Goal: Transaction & Acquisition: Subscribe to service/newsletter

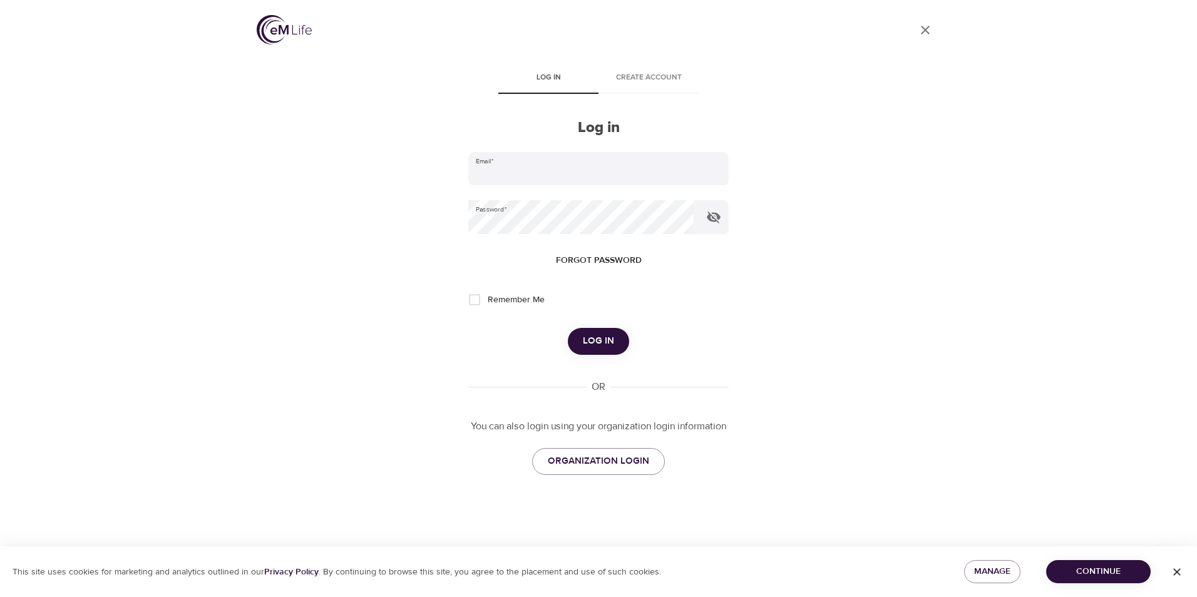
type input "[EMAIL_ADDRESS][DOMAIN_NAME]"
click at [600, 348] on span "Log in" at bounding box center [598, 341] width 31 height 16
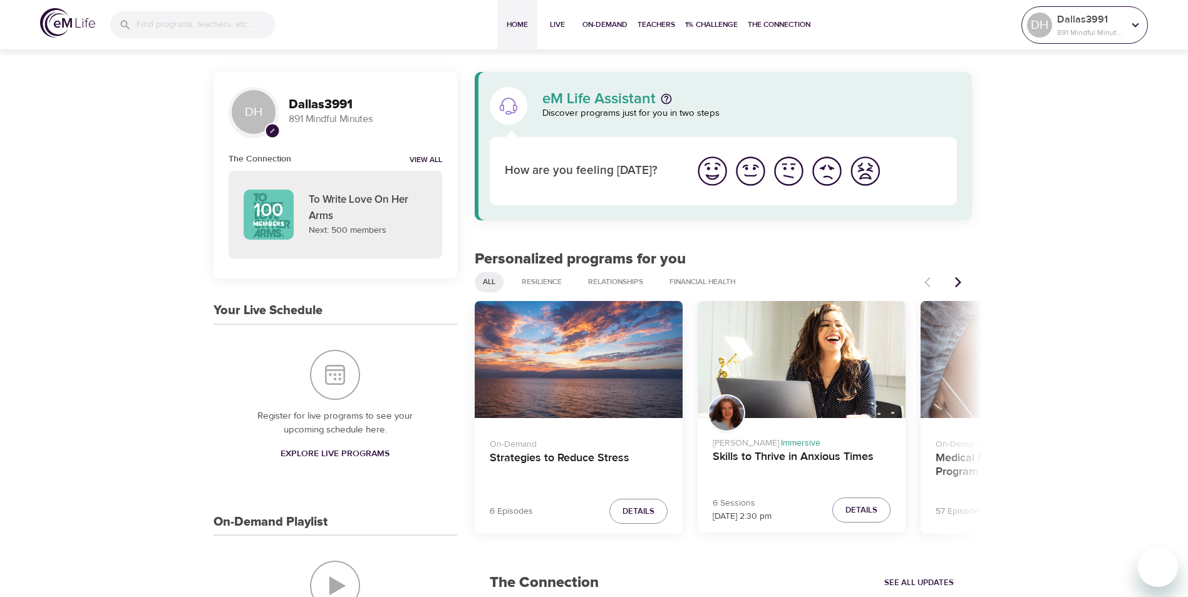
click at [1125, 34] on div "Dallas3991 891 Mindful Minutes" at bounding box center [1089, 24] width 71 height 31
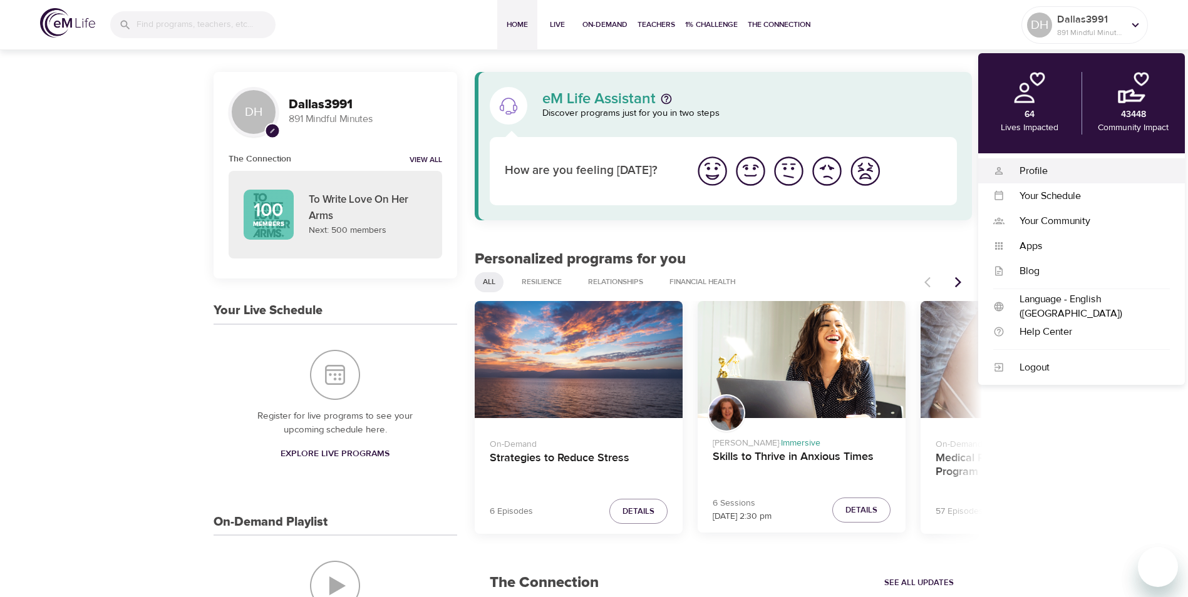
click at [1019, 178] on div "Profile Profile" at bounding box center [1081, 170] width 207 height 25
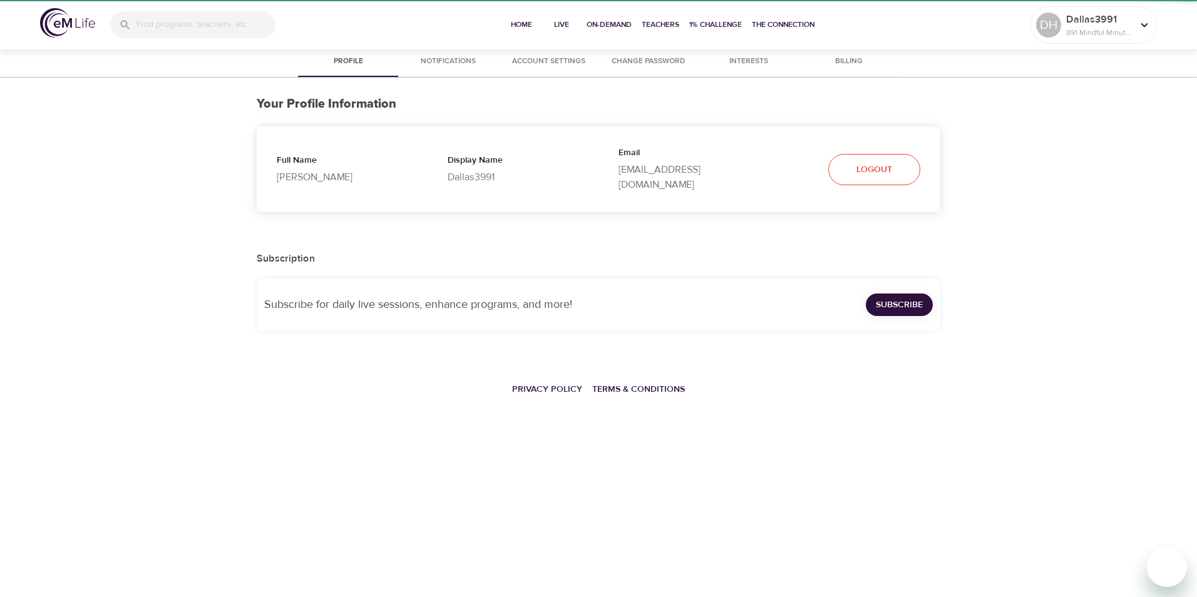
select select "10"
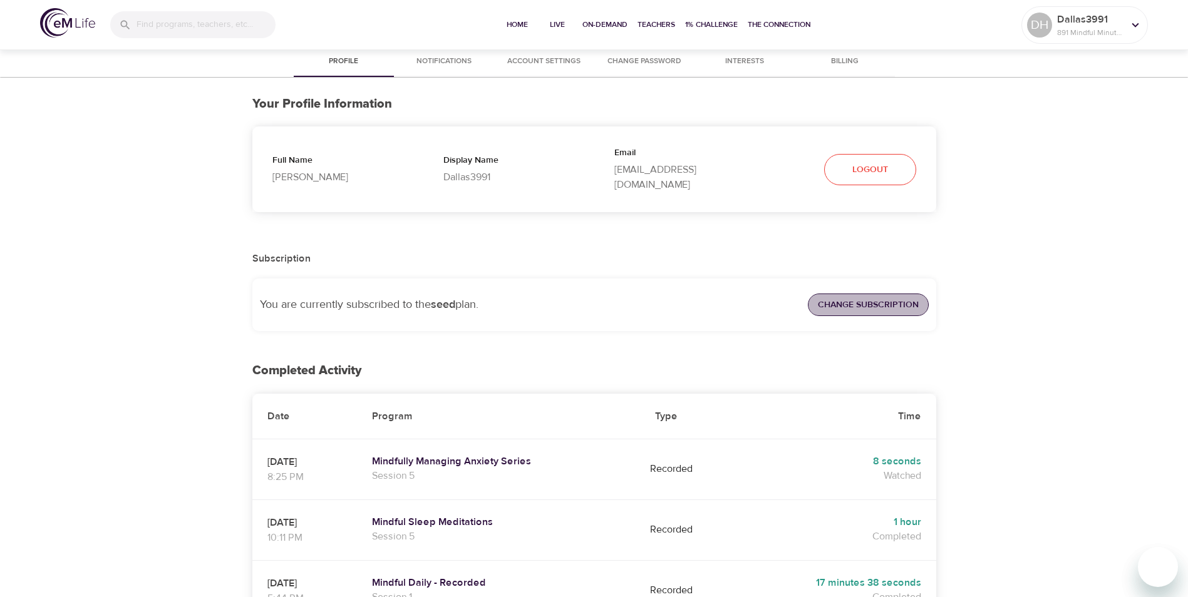
click at [868, 297] on span "Change Subscription" at bounding box center [868, 305] width 101 height 16
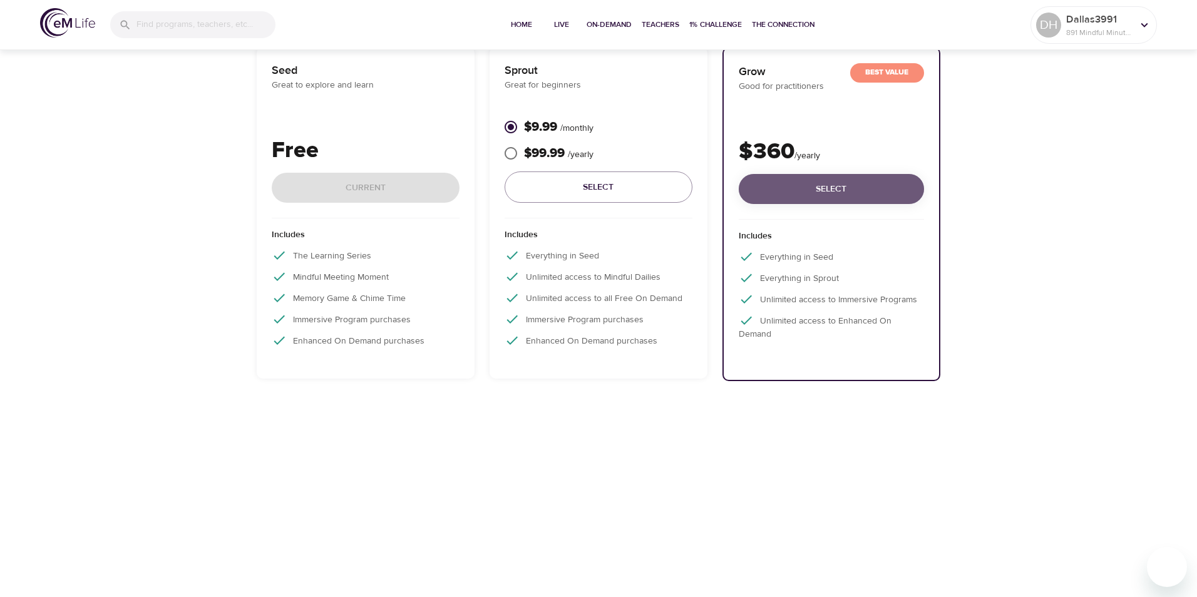
click at [866, 200] on button "Select" at bounding box center [831, 189] width 185 height 31
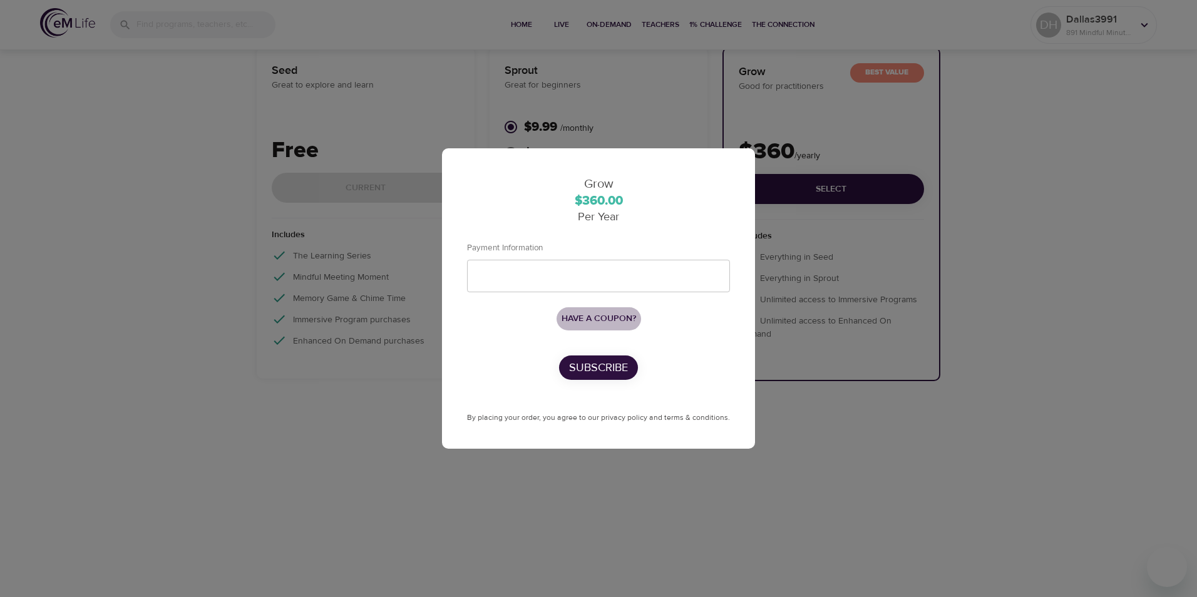
click at [612, 316] on span "Have a coupon?" at bounding box center [599, 319] width 75 height 16
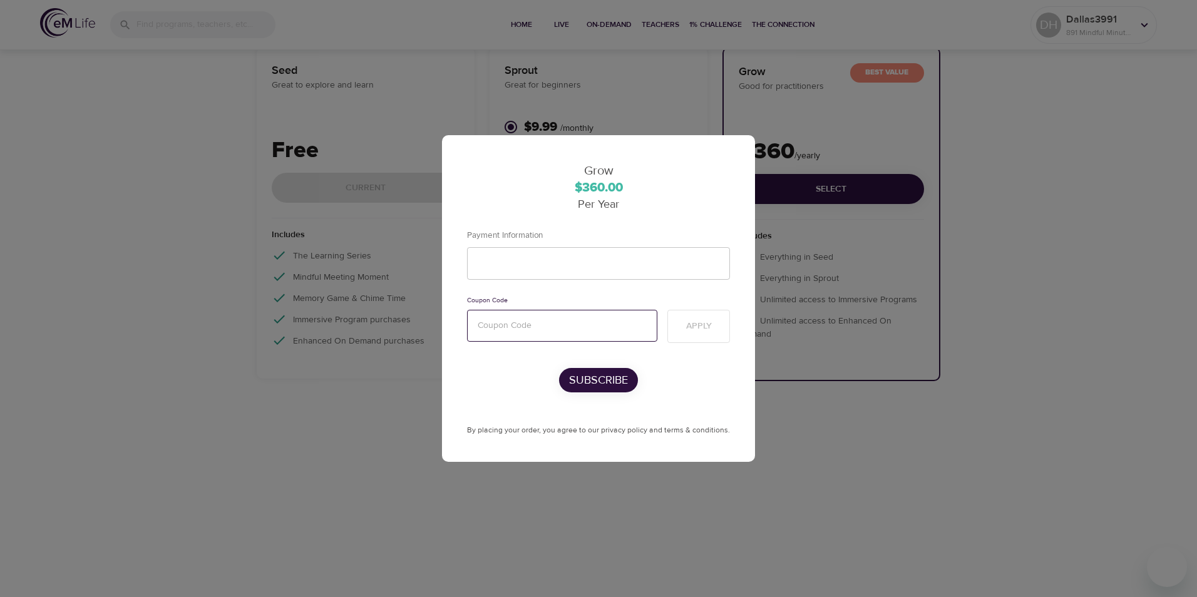
paste input "mentalhealth"
type input "mentalhealth"
click at [694, 323] on span "Apply" at bounding box center [699, 327] width 26 height 16
